Goal: Information Seeking & Learning: Learn about a topic

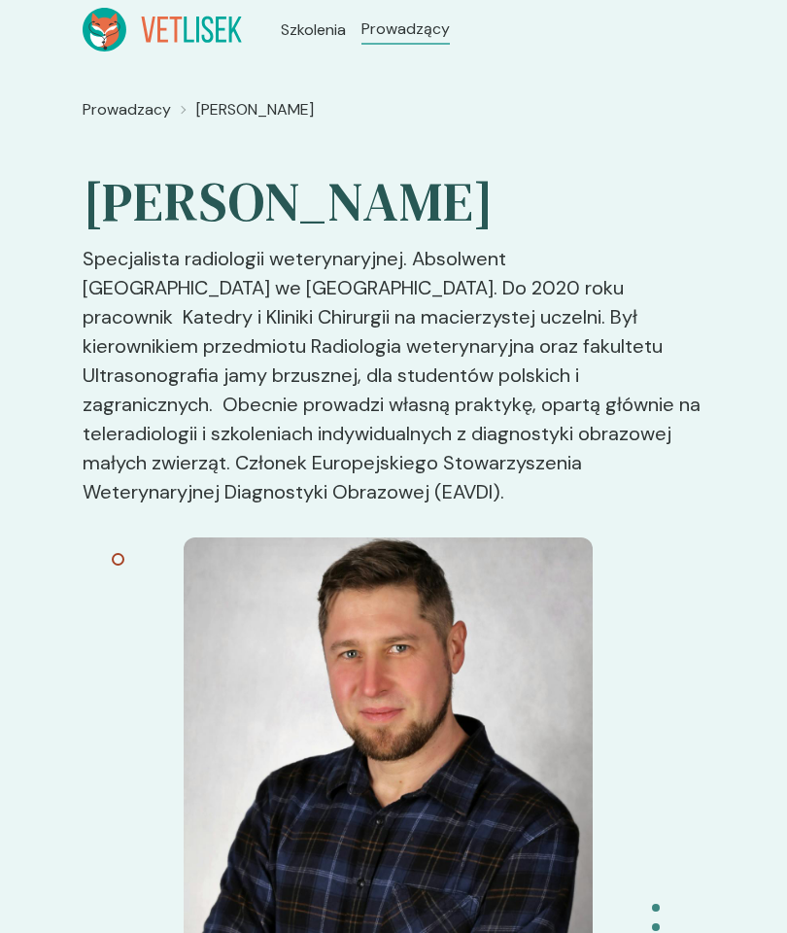
scroll to position [8, 0]
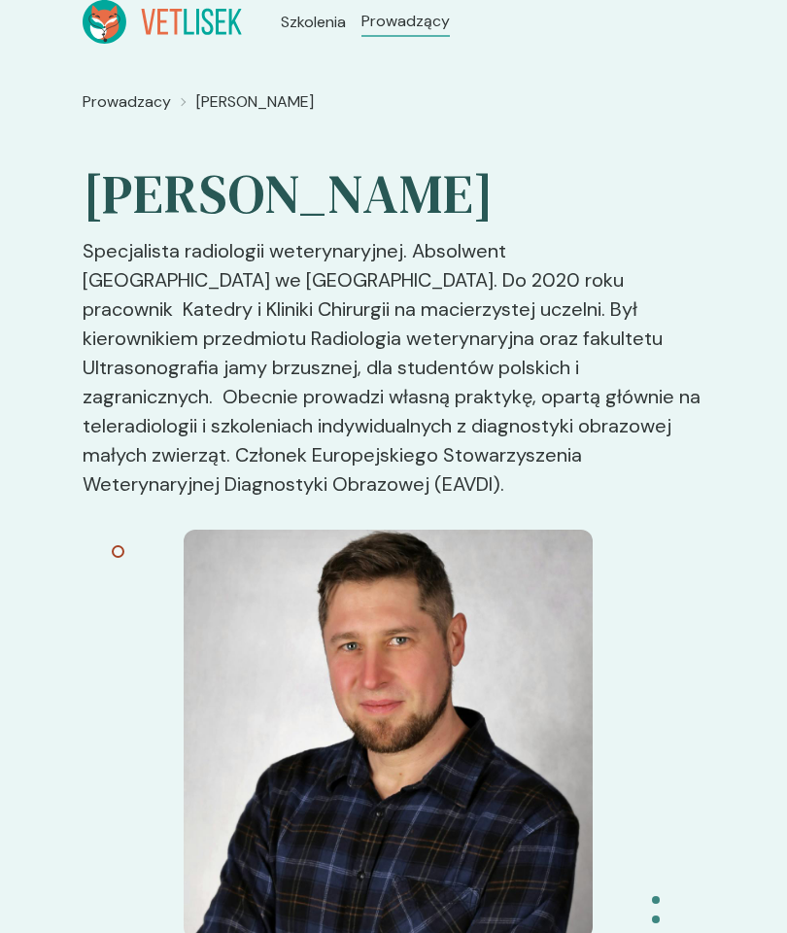
click at [112, 21] on icon at bounding box center [103, 22] width 23 height 9
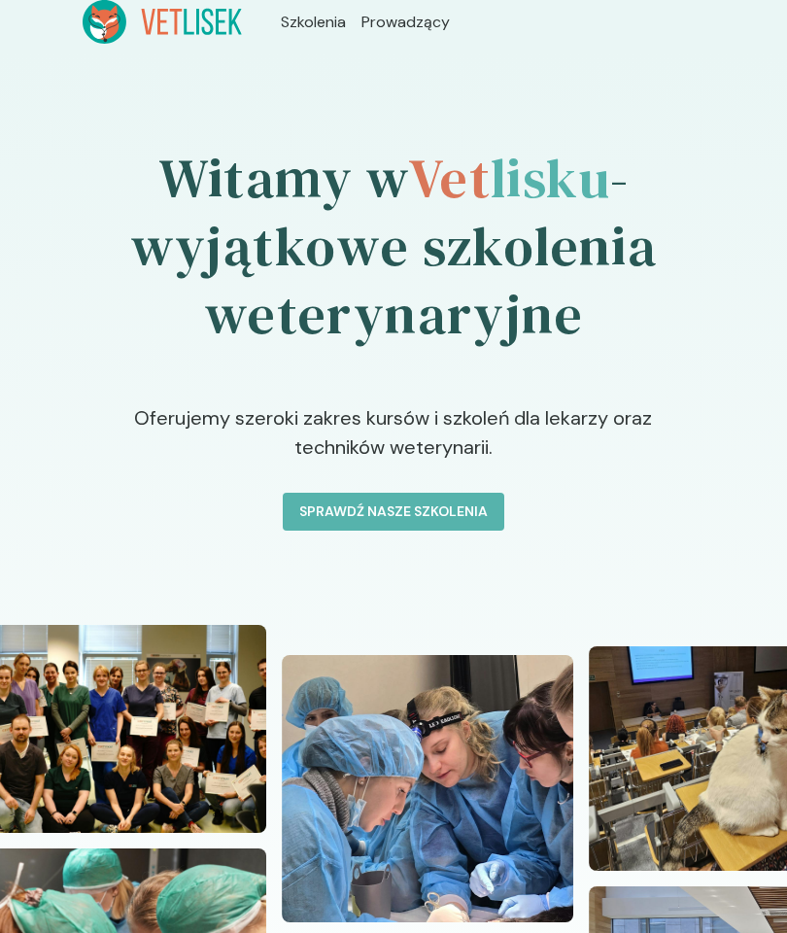
click at [451, 516] on p "Sprawdź nasze szkolenia" at bounding box center [393, 512] width 189 height 20
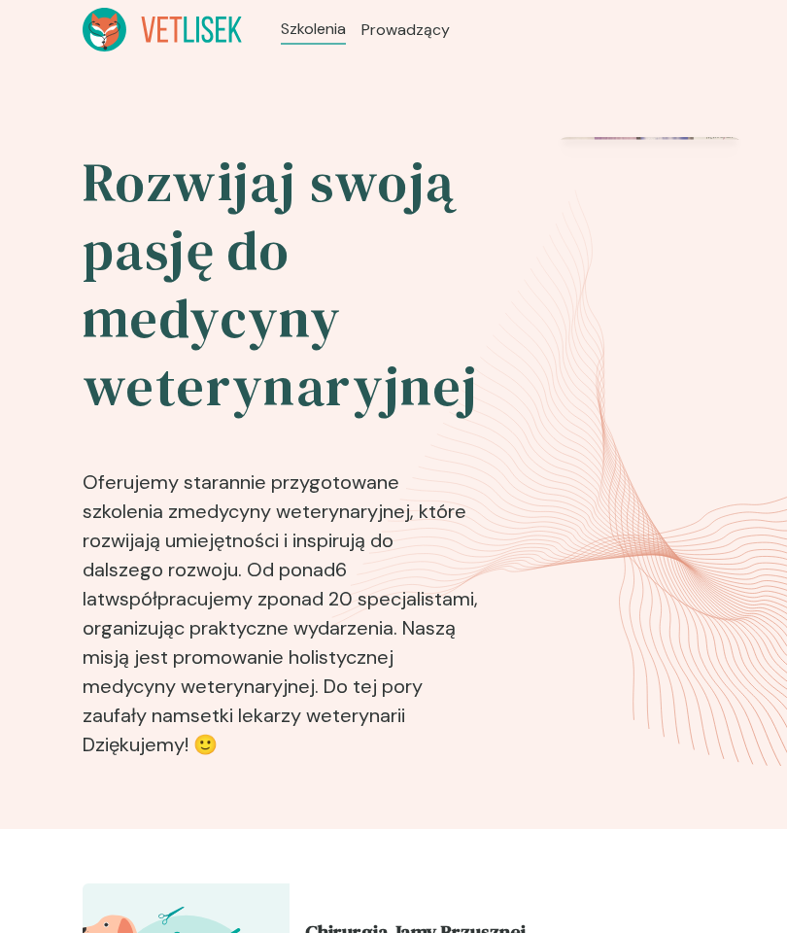
click at [381, 34] on span "Prowadzący" at bounding box center [406, 29] width 88 height 23
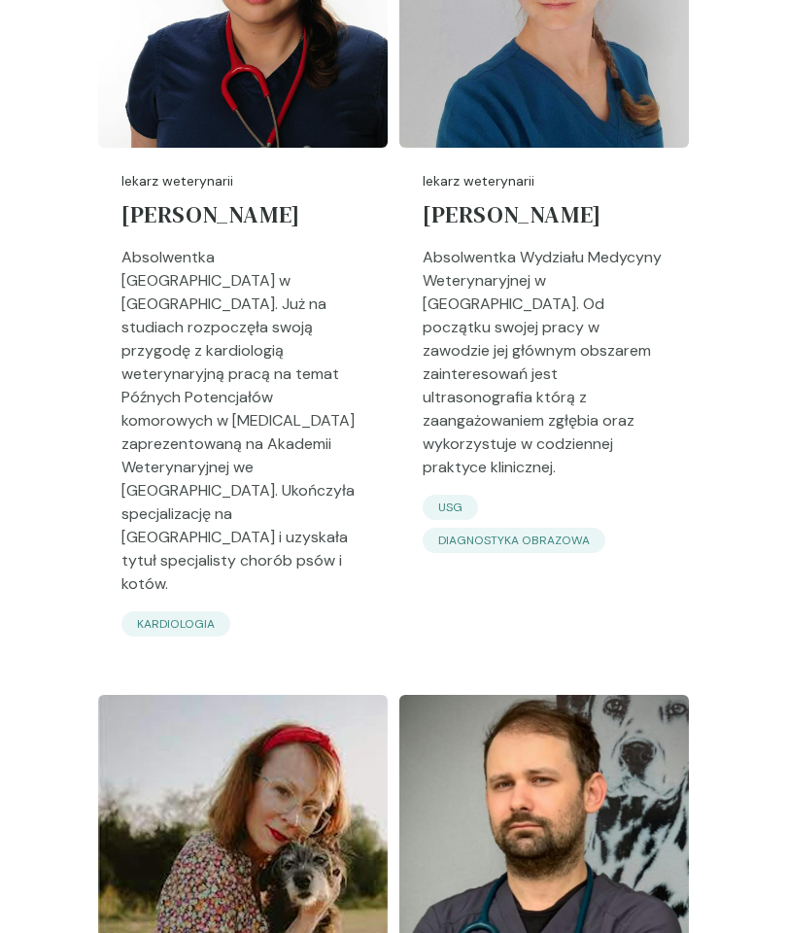
scroll to position [4095, 0]
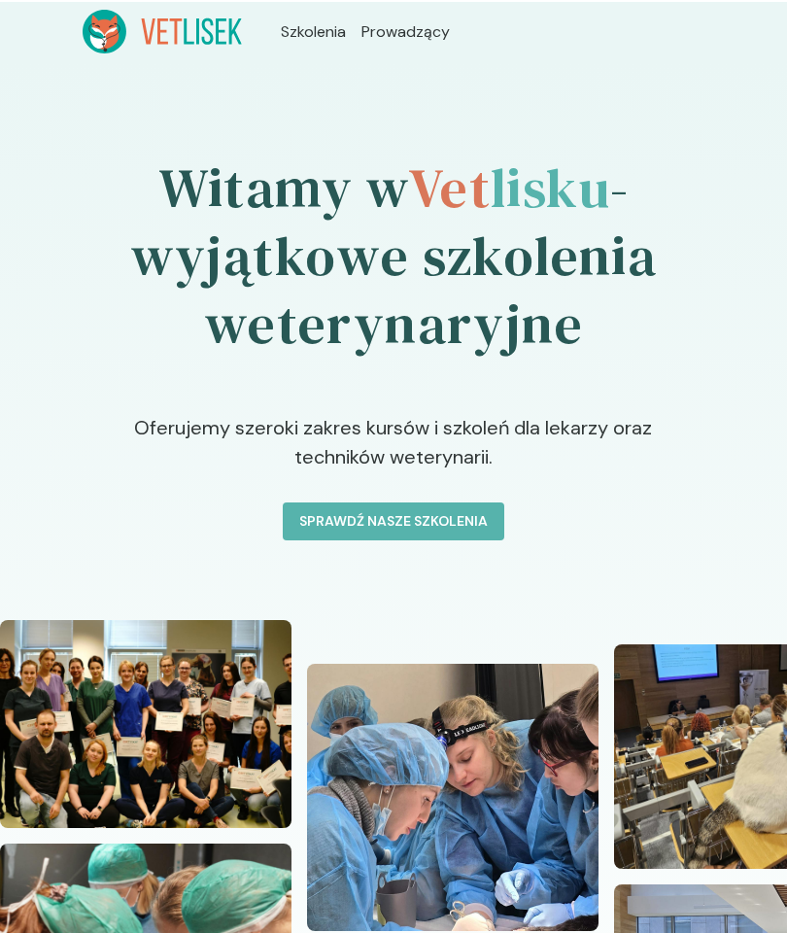
scroll to position [8, 0]
